Goal: Information Seeking & Learning: Learn about a topic

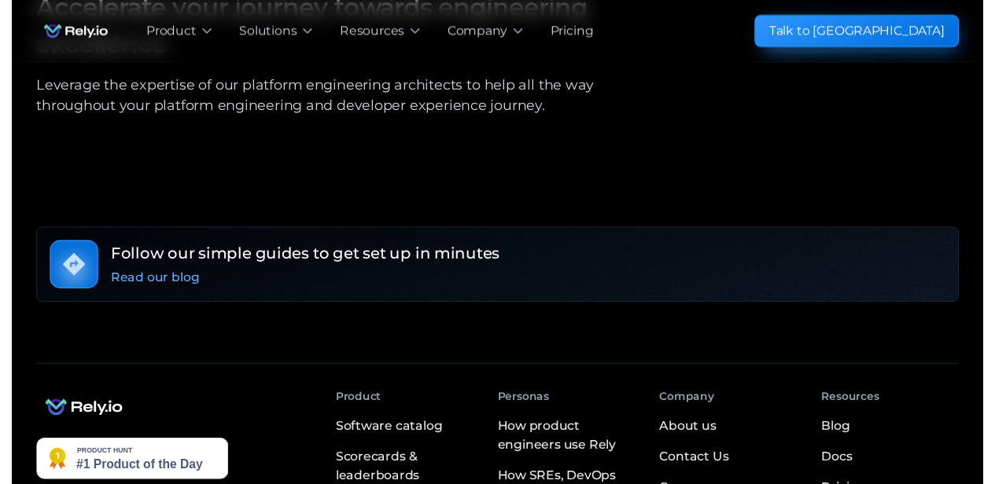
scroll to position [2796, 0]
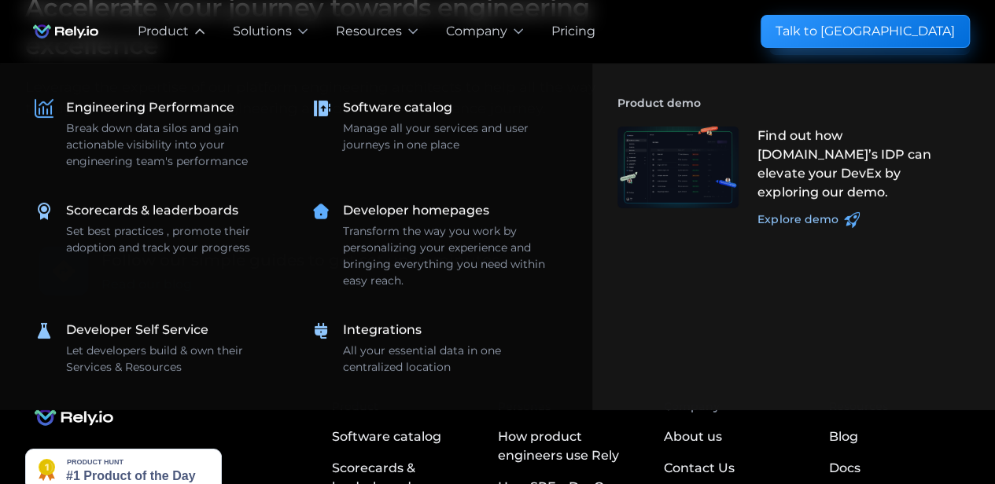
click at [178, 47] on div "**********" at bounding box center [172, 31] width 95 height 63
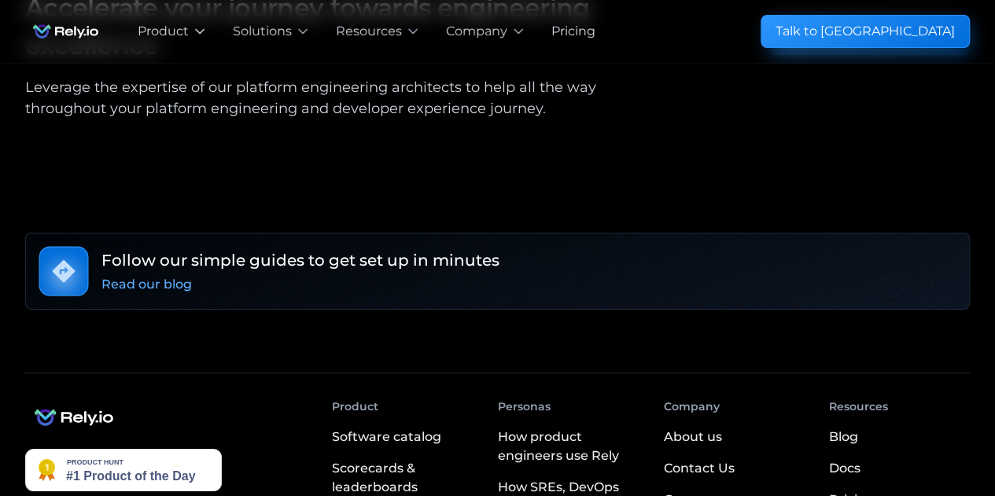
click at [178, 47] on div "**********" at bounding box center [172, 31] width 95 height 63
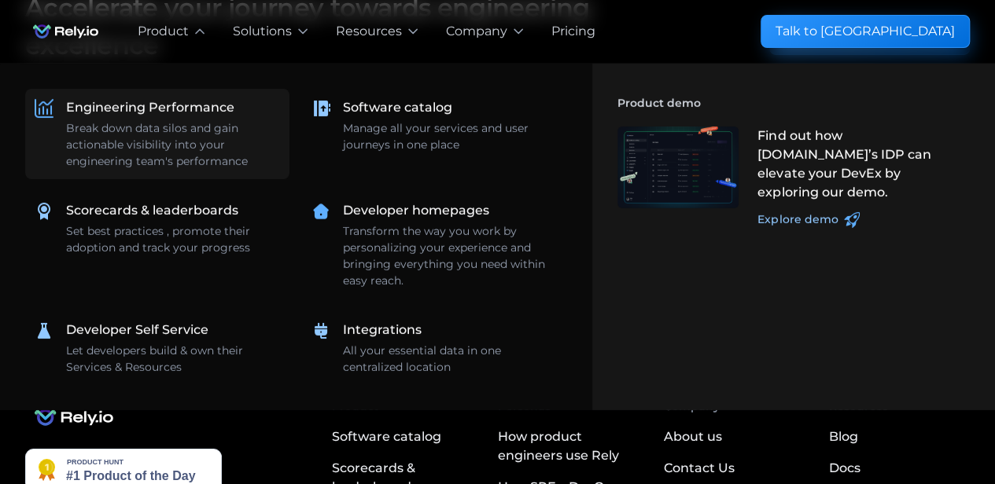
click at [156, 109] on div "Engineering Performance" at bounding box center [150, 107] width 168 height 19
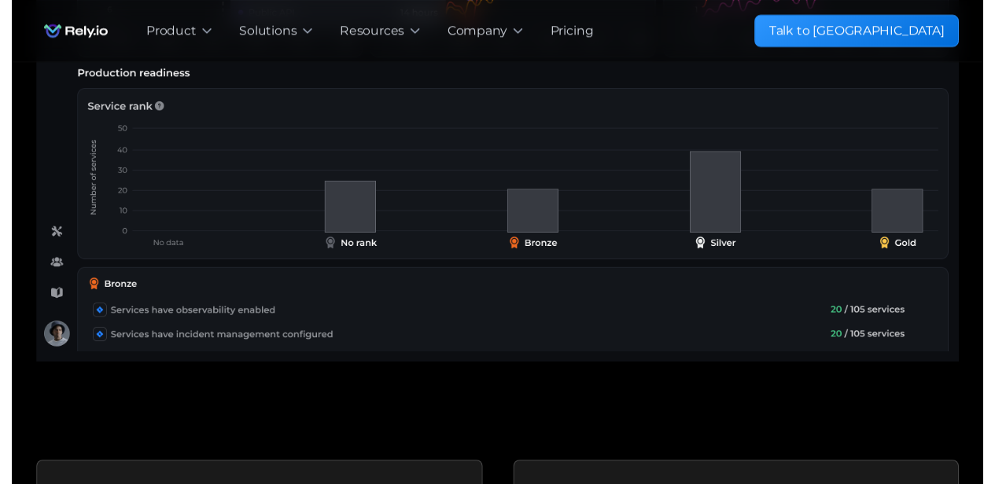
scroll to position [701, 0]
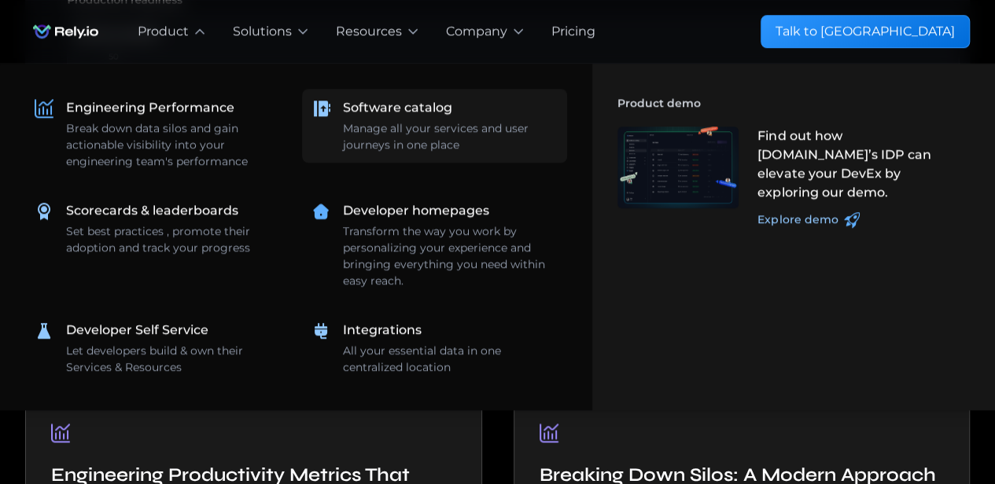
click at [363, 128] on div "Manage all your services and user journeys in one place" at bounding box center [450, 136] width 214 height 33
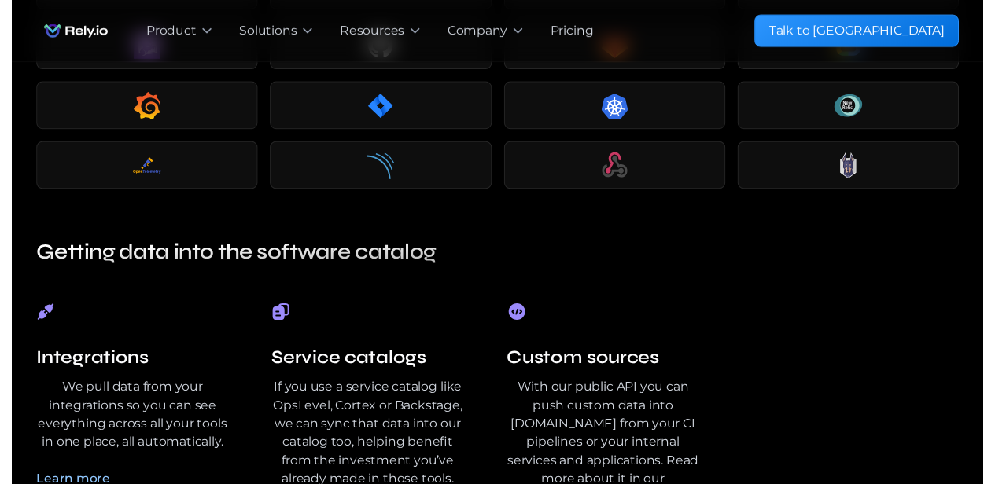
scroll to position [2983, 0]
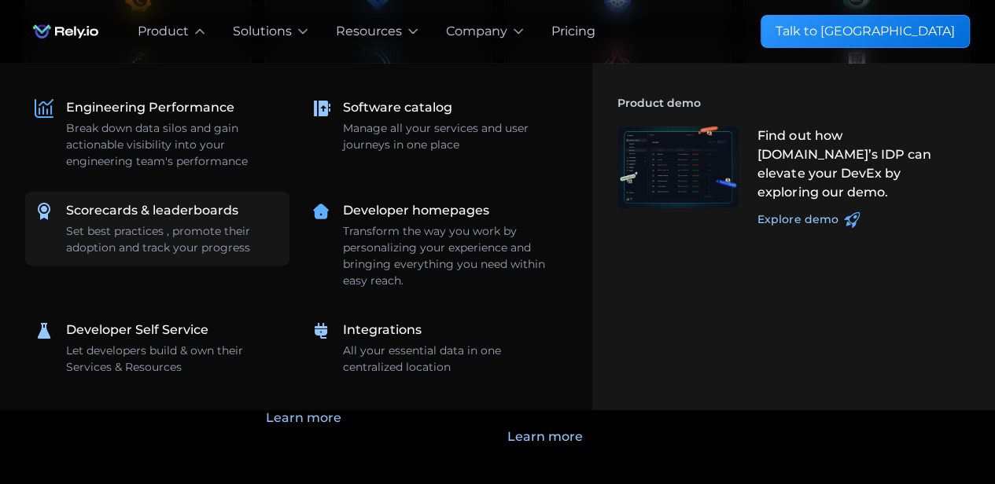
click at [184, 218] on div "Scorecards & leaderboards" at bounding box center [152, 210] width 172 height 19
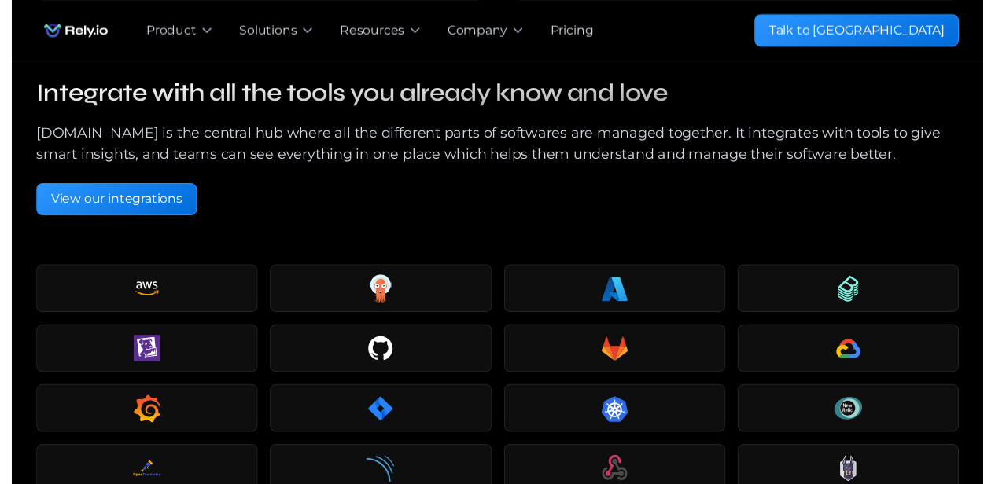
scroll to position [2753, 0]
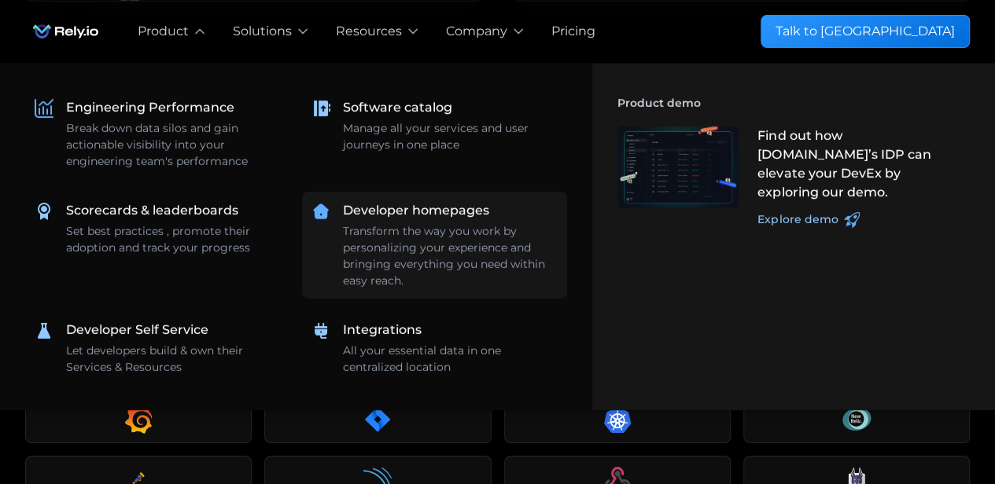
click at [429, 270] on div "Transform the way you work by personalizing your experience and bringing everyt…" at bounding box center [450, 256] width 214 height 66
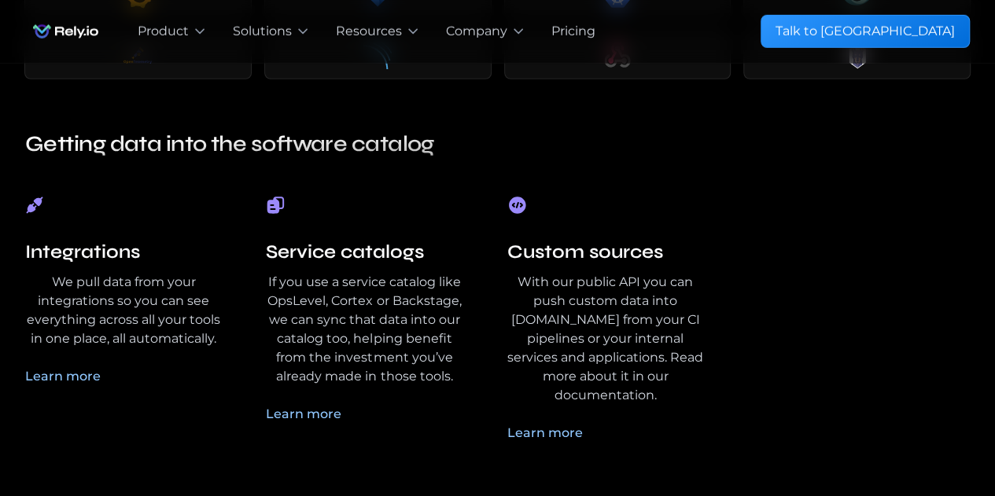
scroll to position [2221, 0]
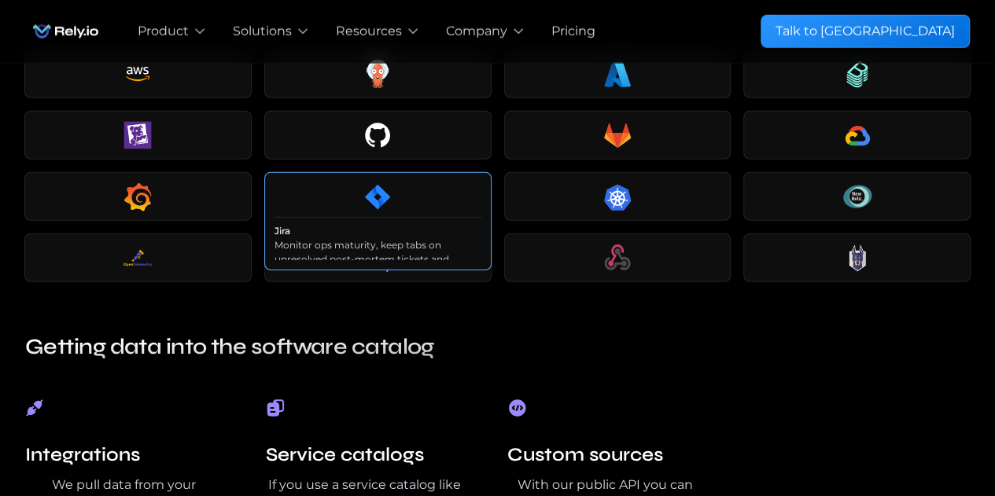
click at [359, 199] on div at bounding box center [377, 196] width 207 height 28
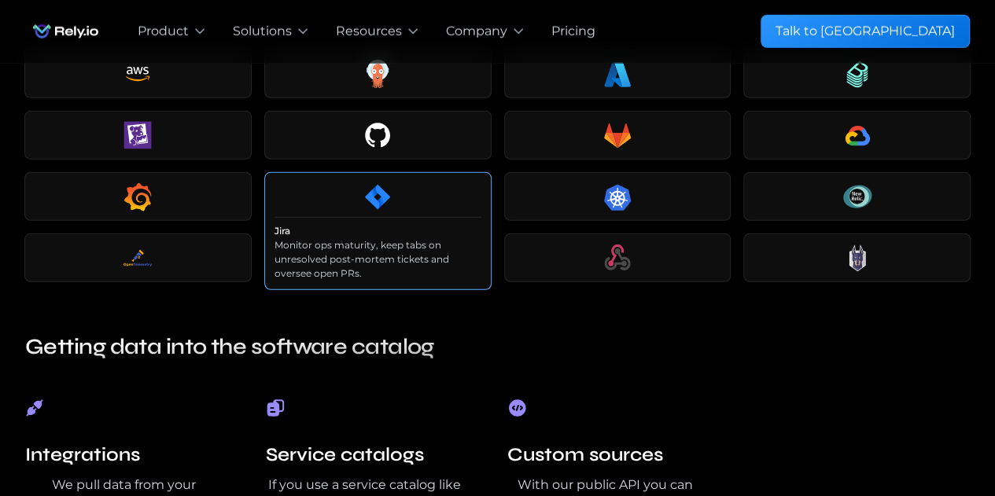
click at [356, 196] on div at bounding box center [377, 196] width 207 height 28
